Goal: Task Accomplishment & Management: Manage account settings

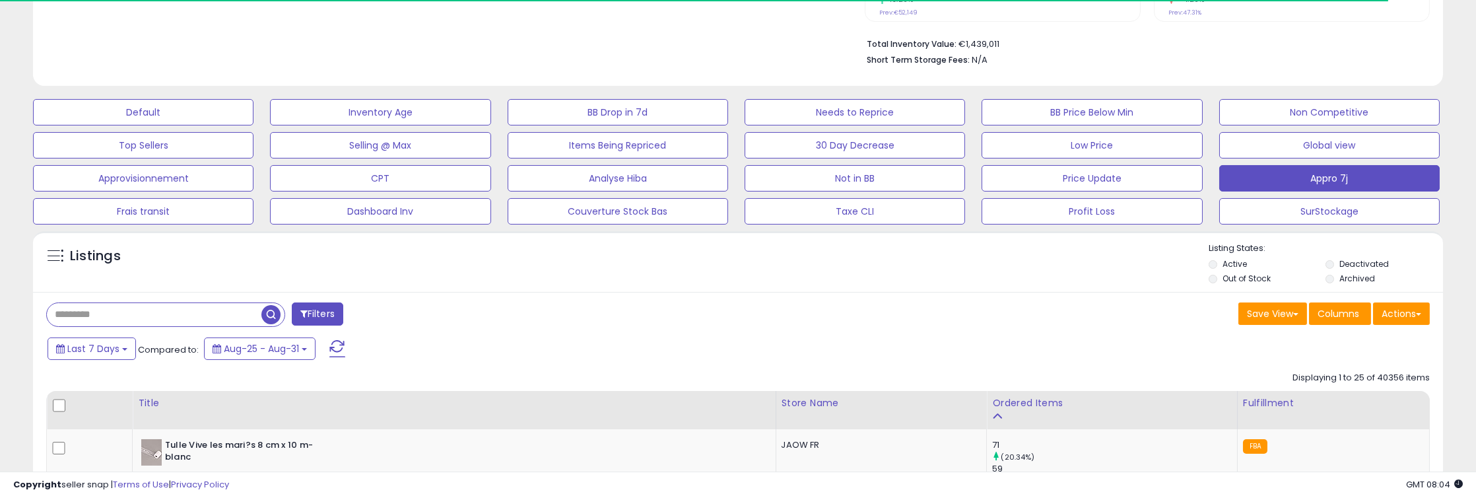
scroll to position [270, 818]
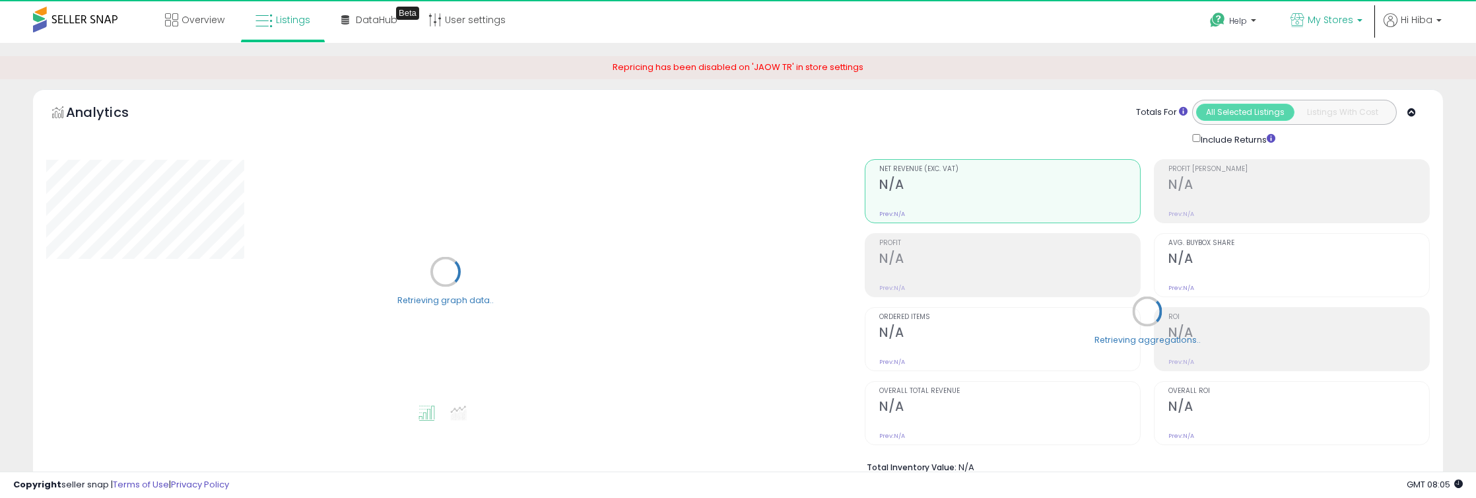
click at [1311, 26] on span "My Stores" at bounding box center [1330, 19] width 46 height 13
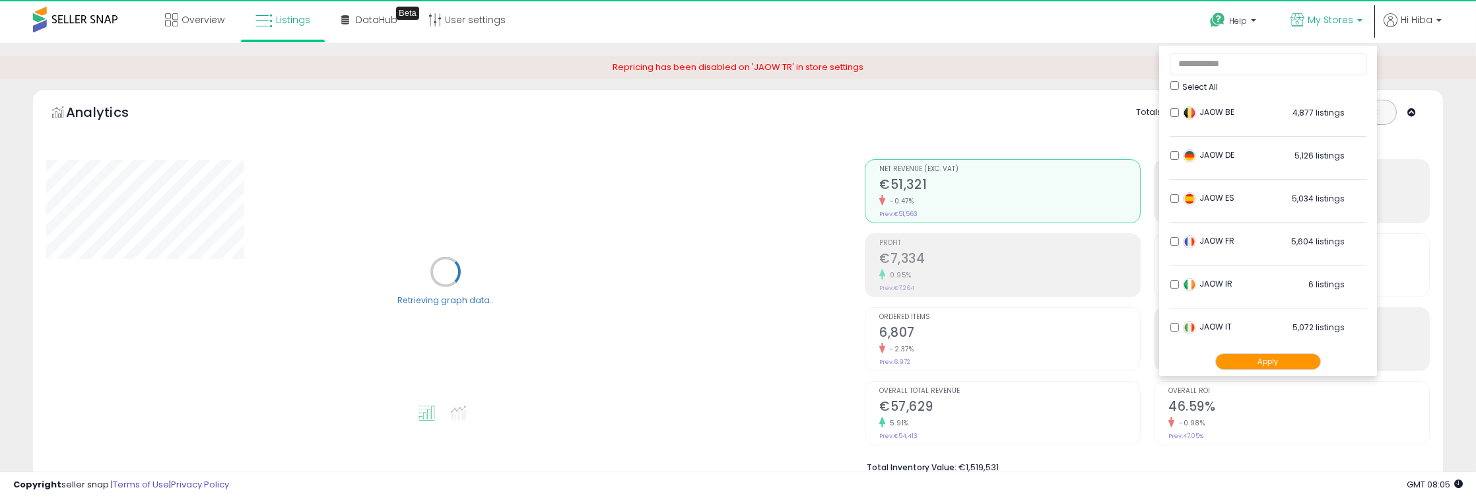
click at [1452, 178] on div "Analytics Totals For All Selected Listings Listings With Cost Include Returns" at bounding box center [737, 302] width 1429 height 427
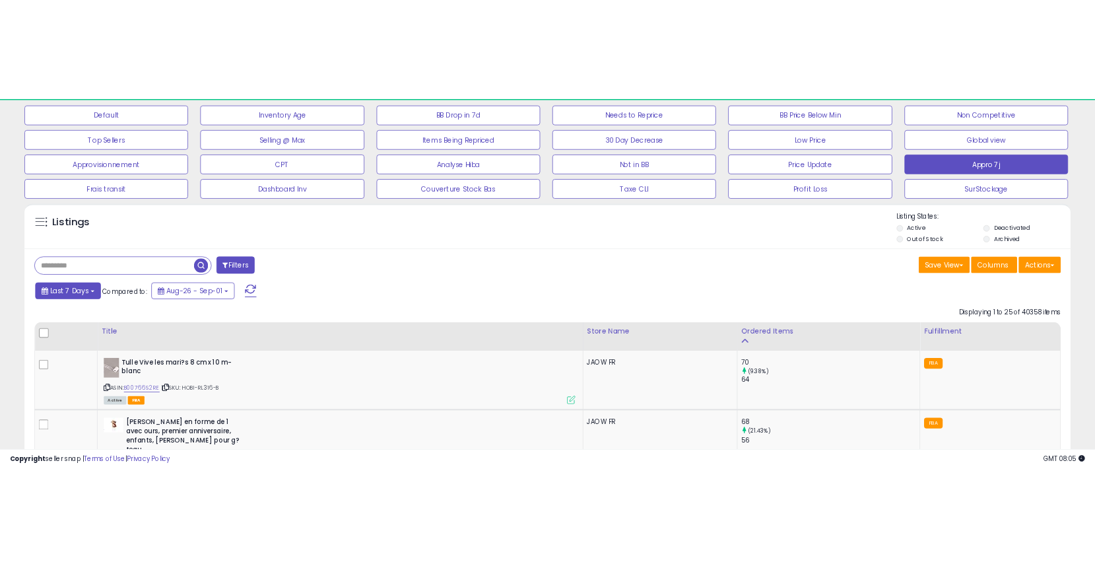
scroll to position [270, 818]
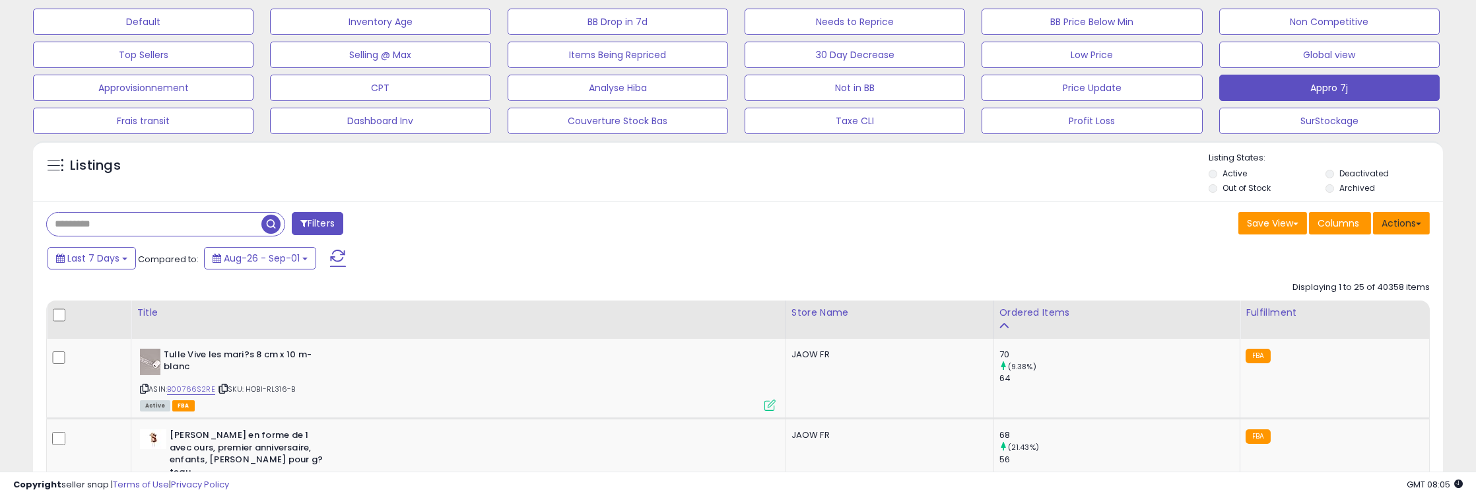
click at [1409, 226] on button "Actions" at bounding box center [1401, 223] width 57 height 22
click at [831, 234] on div "Save View Save As New View Update Current View Columns Actions Import Export Vi…" at bounding box center [1088, 225] width 701 height 26
click at [1392, 219] on button "Actions" at bounding box center [1401, 223] width 57 height 22
click at [1369, 309] on link "Export All Columns" at bounding box center [1347, 307] width 145 height 20
click at [1408, 224] on button "Actions" at bounding box center [1401, 223] width 57 height 22
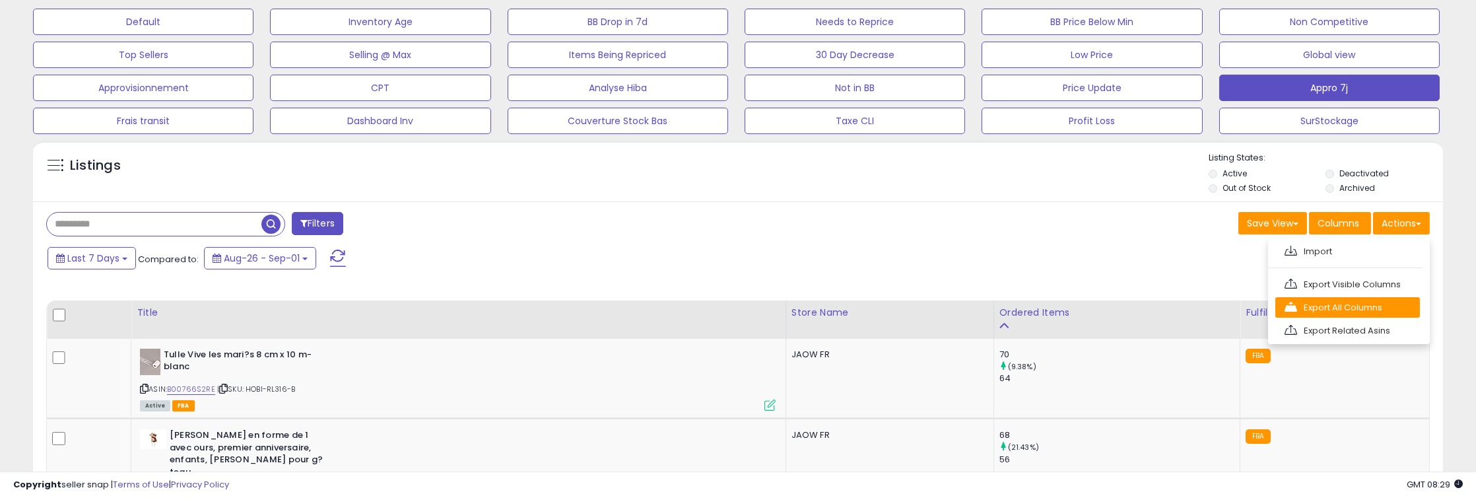
click at [1385, 297] on link "Export All Columns" at bounding box center [1347, 307] width 145 height 20
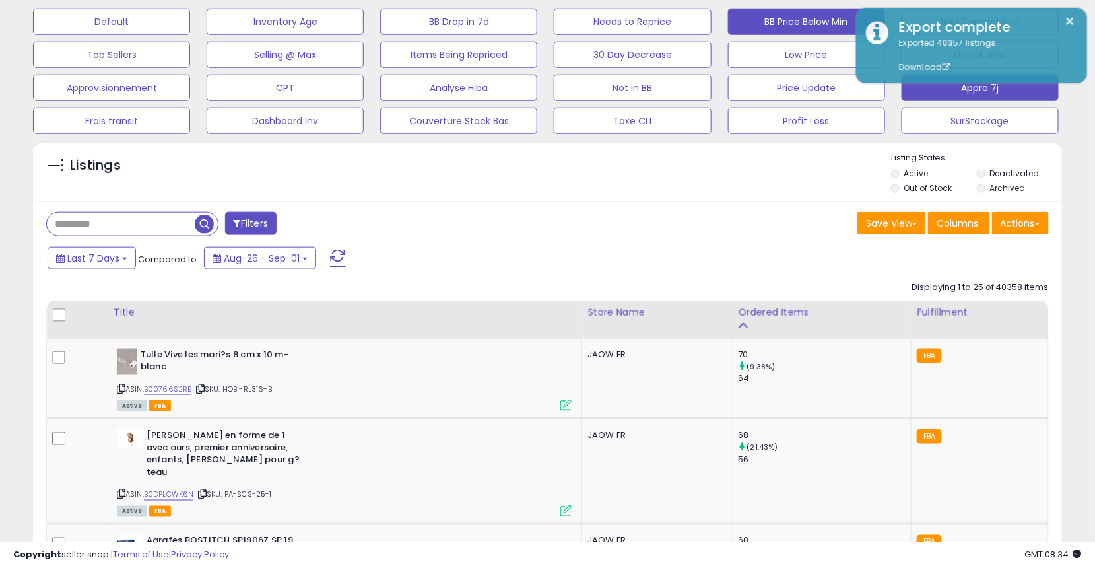
scroll to position [659625, 659299]
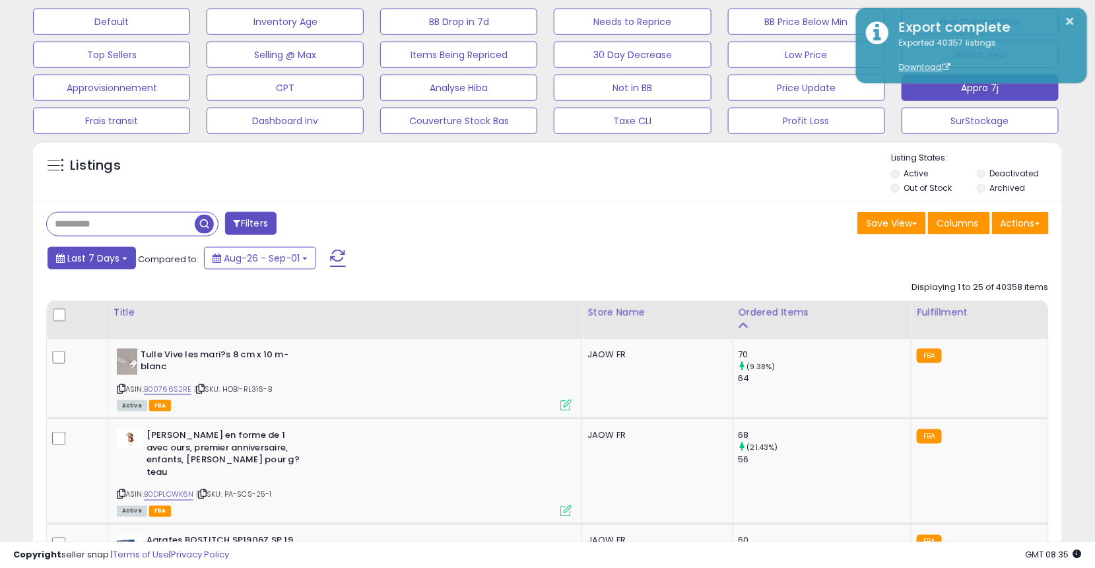
click at [112, 251] on span "Last 7 Days" at bounding box center [93, 257] width 52 height 13
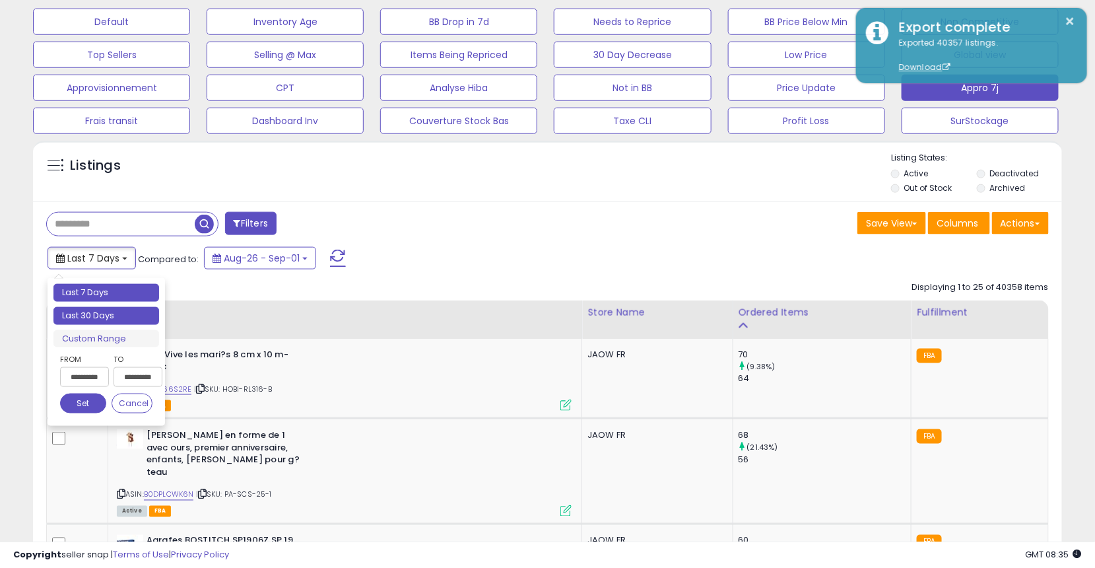
type input "**********"
click at [110, 317] on li "Last 30 Days" at bounding box center [106, 316] width 106 height 18
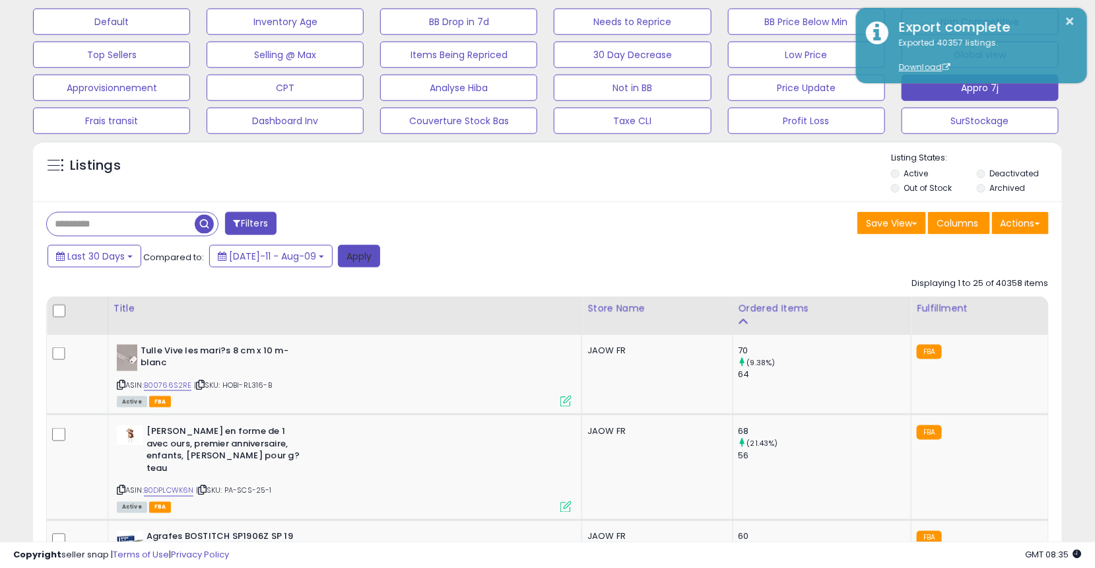
click at [338, 251] on button "Apply" at bounding box center [359, 256] width 42 height 22
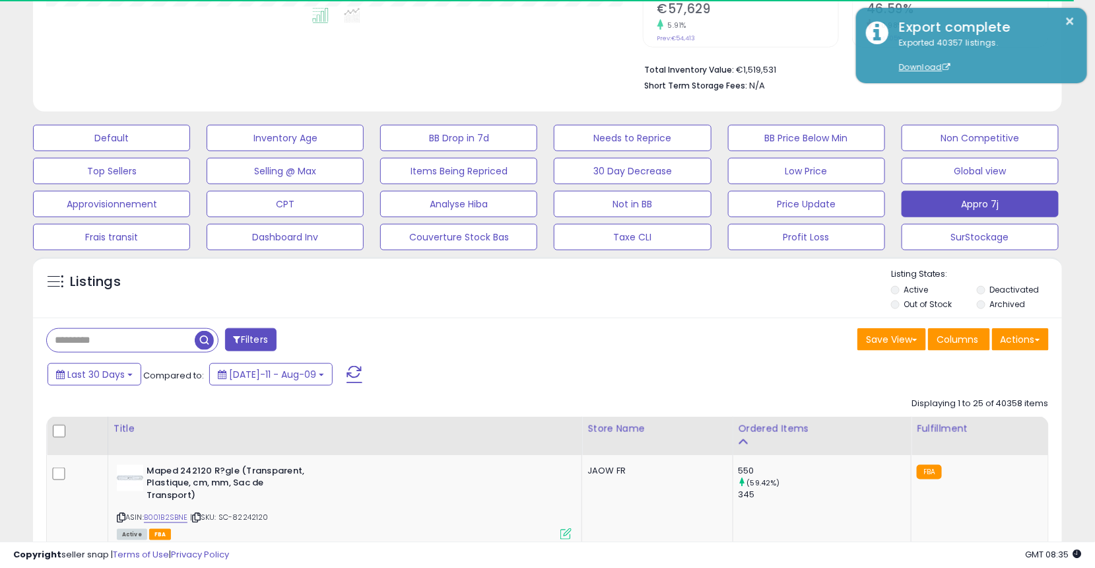
click at [1025, 331] on button "Actions" at bounding box center [1020, 339] width 57 height 22
click at [1018, 341] on button "Actions" at bounding box center [1020, 339] width 57 height 22
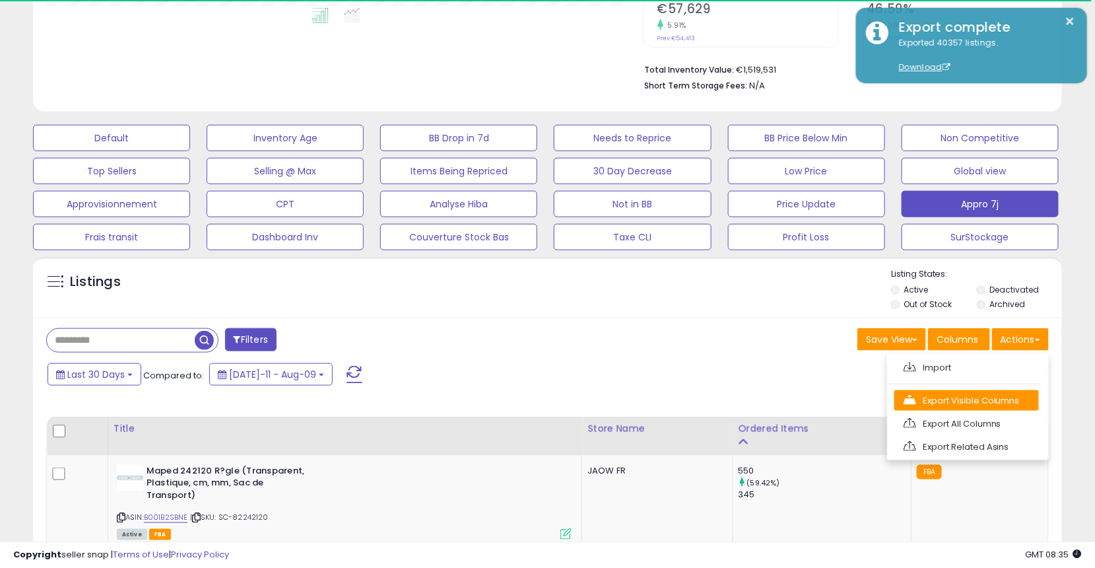
click at [1020, 390] on link "Export Visible Columns" at bounding box center [966, 400] width 145 height 20
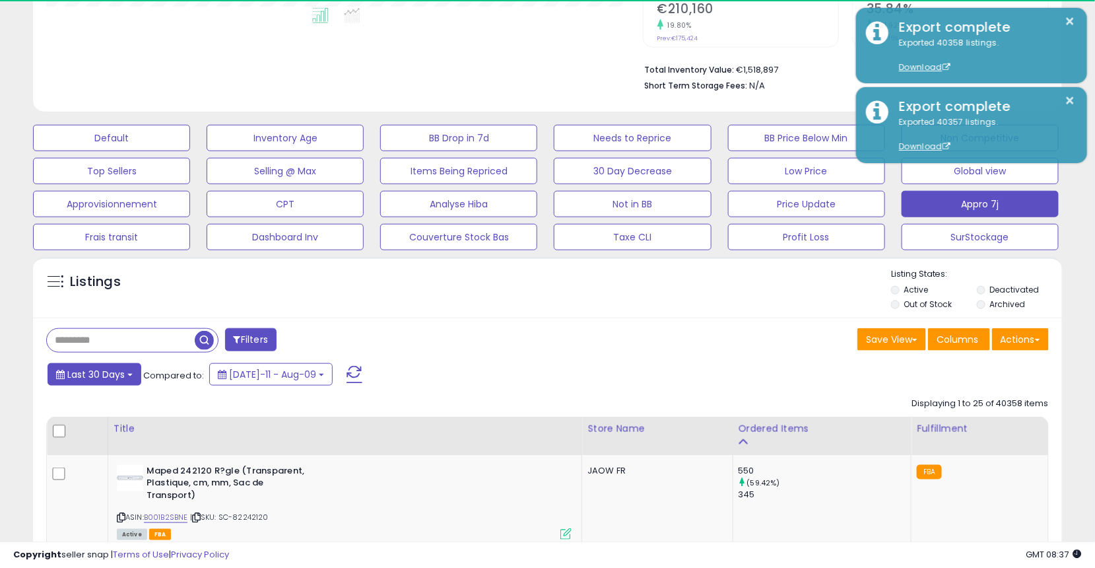
click at [123, 377] on span "Last 30 Days" at bounding box center [95, 374] width 57 height 13
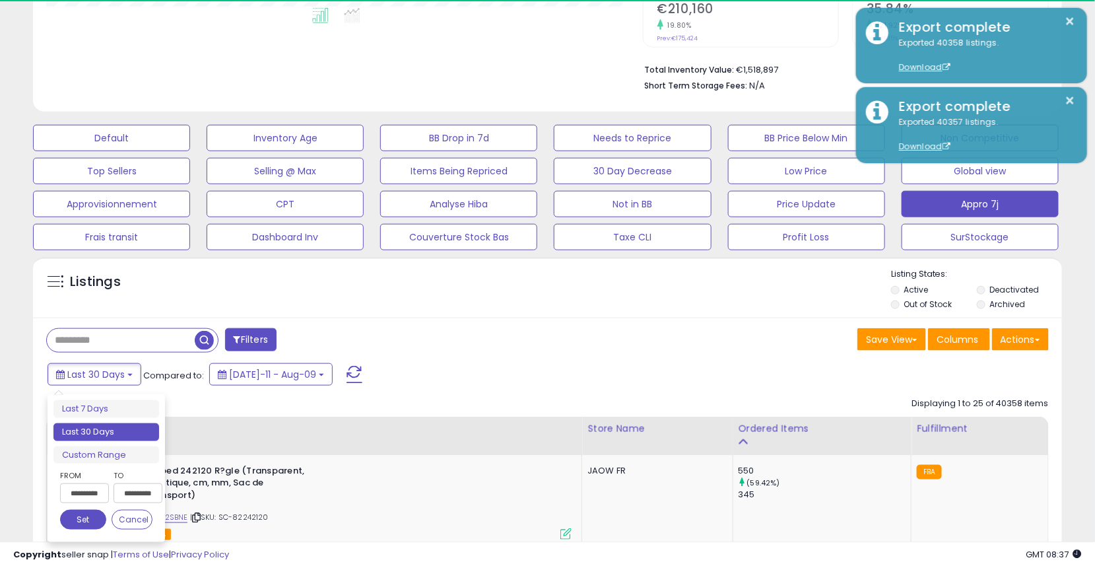
click at [88, 497] on input "**********" at bounding box center [84, 493] width 49 height 20
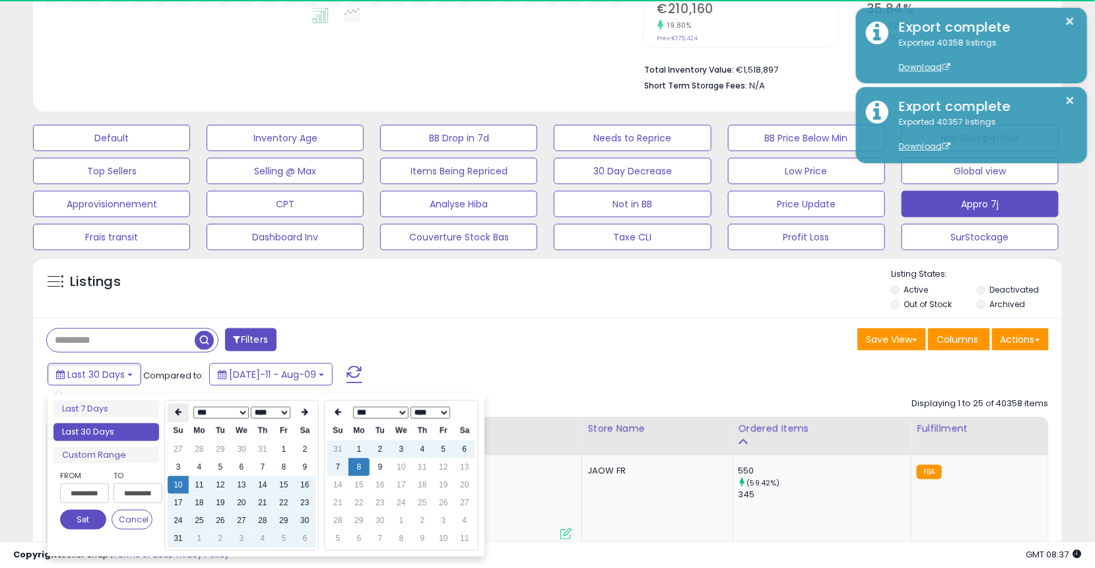
click at [176, 418] on th at bounding box center [178, 412] width 21 height 18
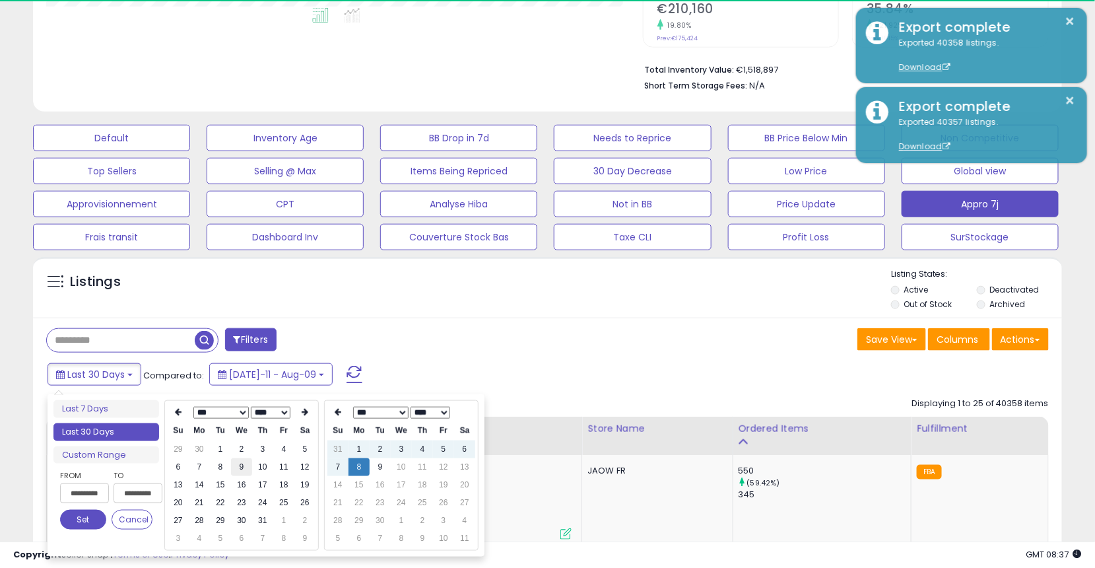
click at [236, 462] on td "9" at bounding box center [241, 467] width 21 height 18
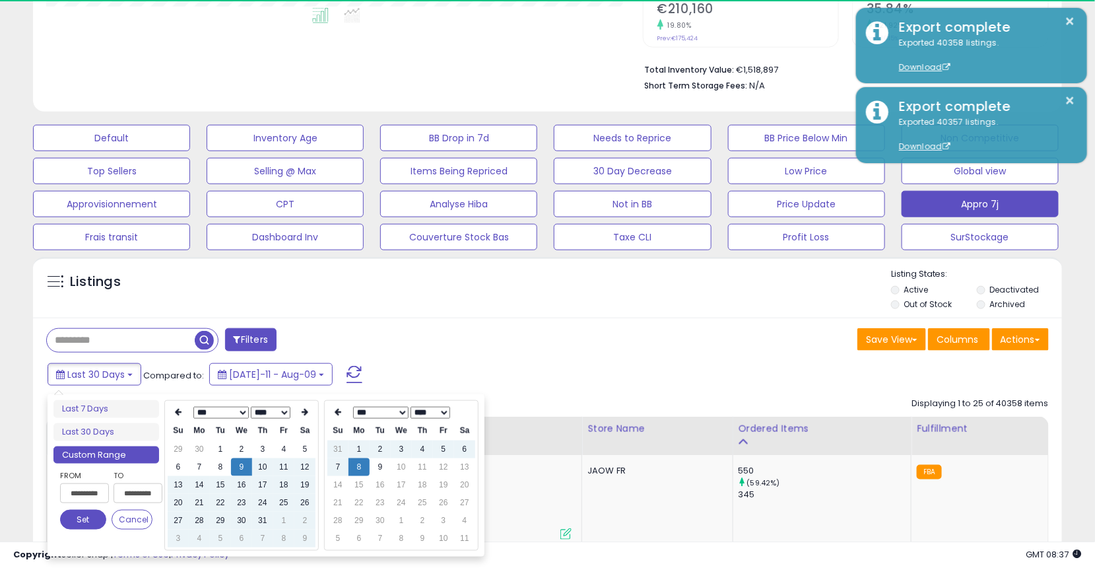
type input "**********"
click at [93, 497] on button "Set" at bounding box center [83, 519] width 46 height 20
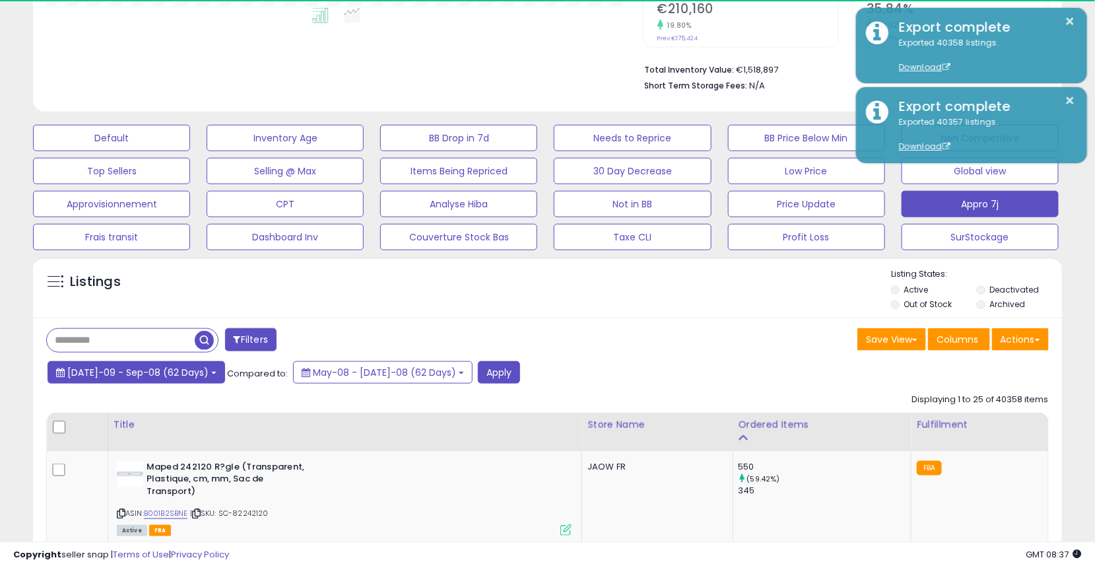
click at [152, 379] on button "[DATE]-09 - Sep-08 (62 Days)" at bounding box center [137, 372] width 178 height 22
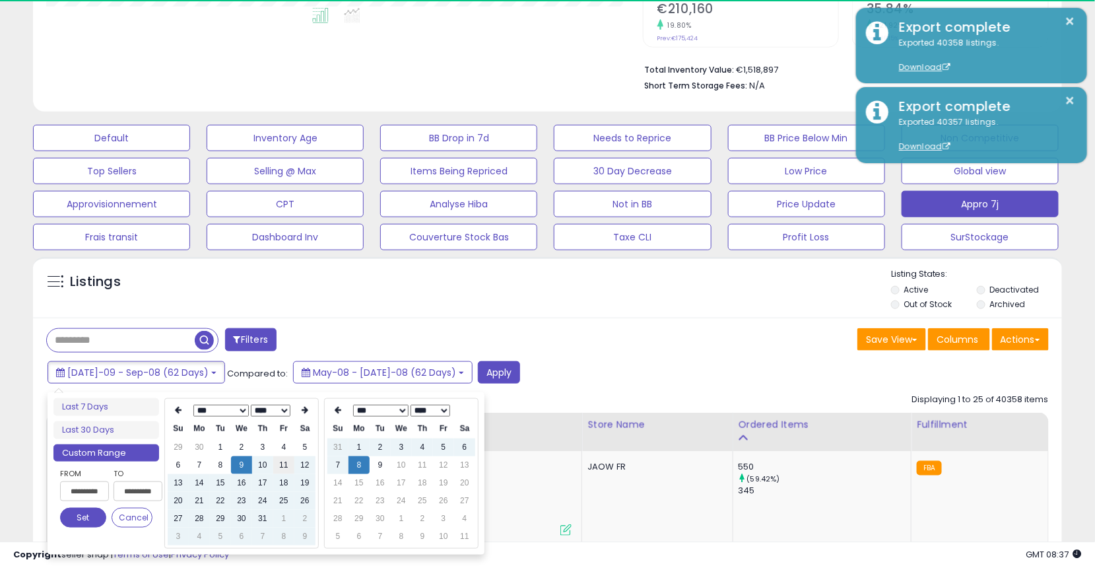
click at [281, 461] on td "11" at bounding box center [283, 465] width 21 height 18
type input "**********"
click at [86, 497] on button "Set" at bounding box center [83, 517] width 46 height 20
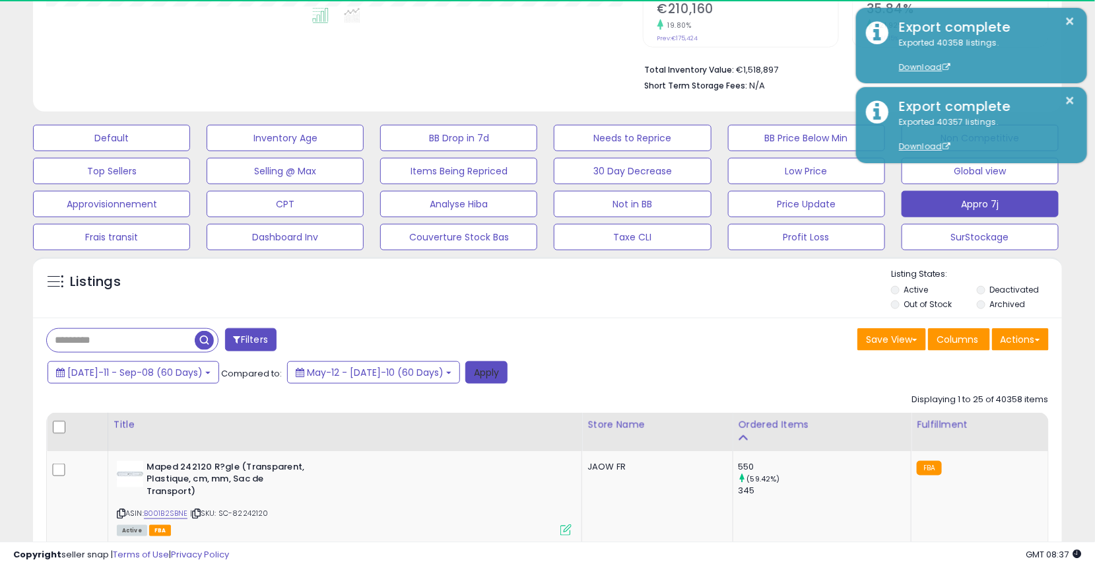
click at [465, 374] on button "Apply" at bounding box center [486, 372] width 42 height 22
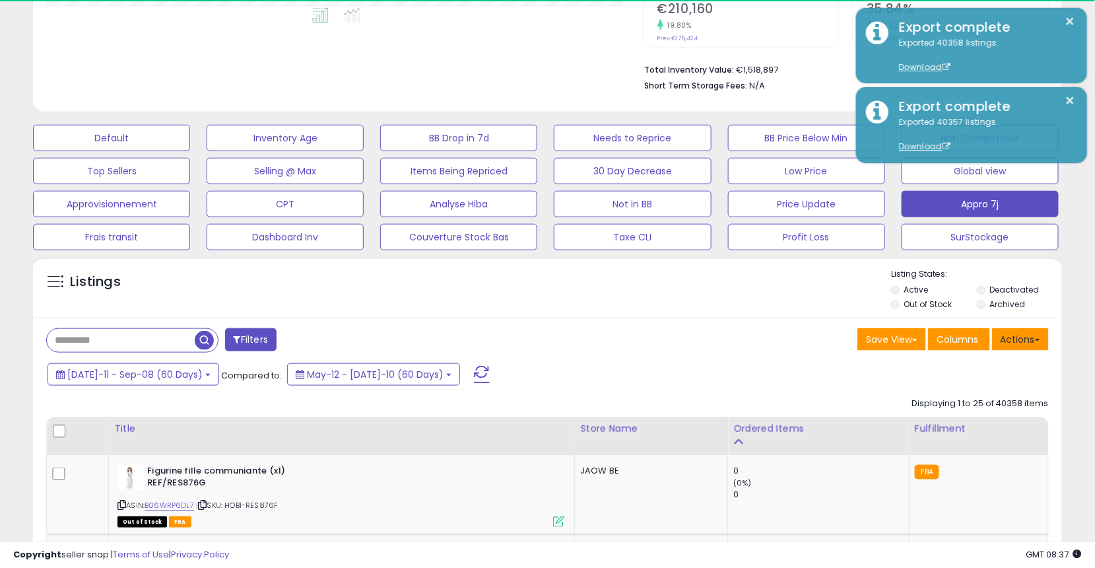
click at [1016, 345] on button "Actions" at bounding box center [1020, 339] width 57 height 22
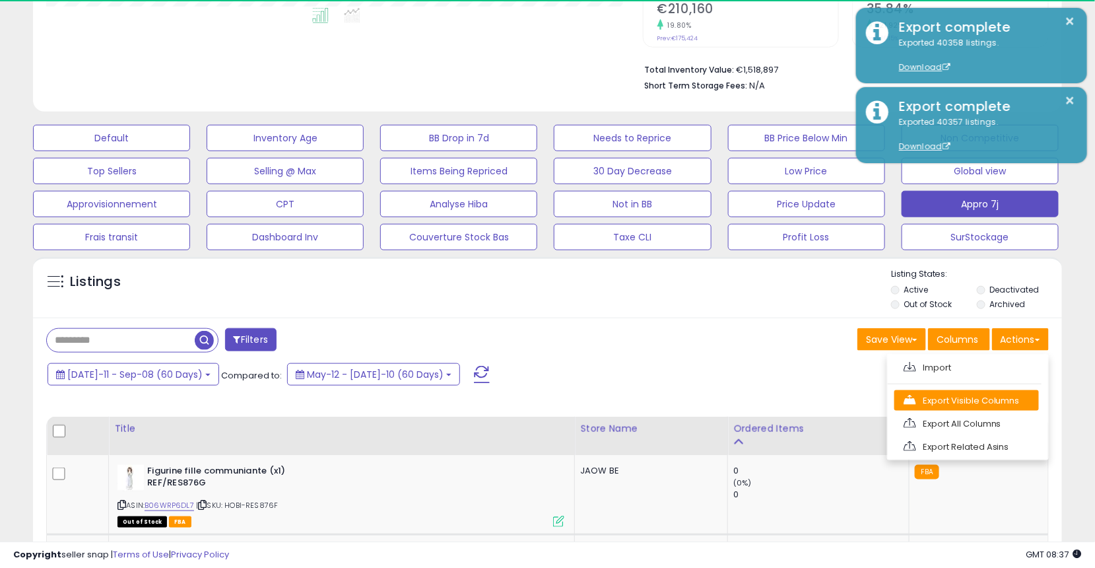
click at [1023, 395] on link "Export Visible Columns" at bounding box center [966, 400] width 145 height 20
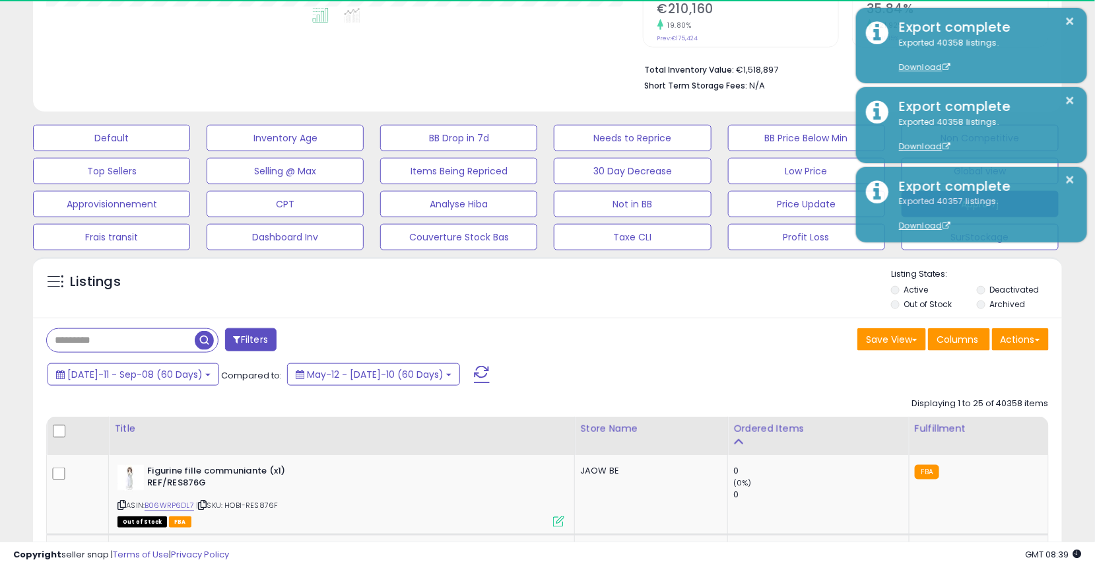
scroll to position [270, 597]
